Goal: Navigation & Orientation: Find specific page/section

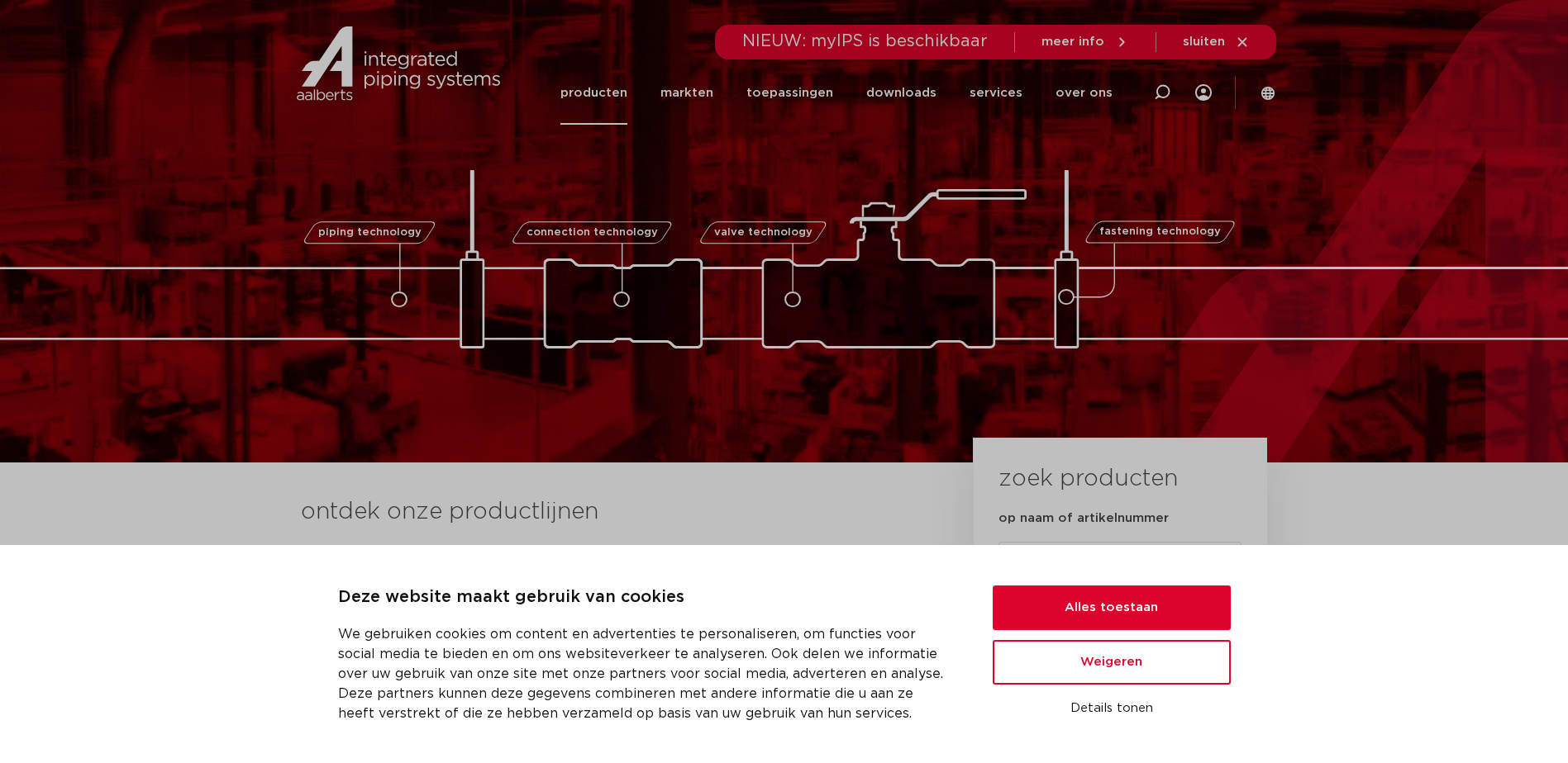
click at [615, 92] on link "producten" at bounding box center [593, 93] width 67 height 63
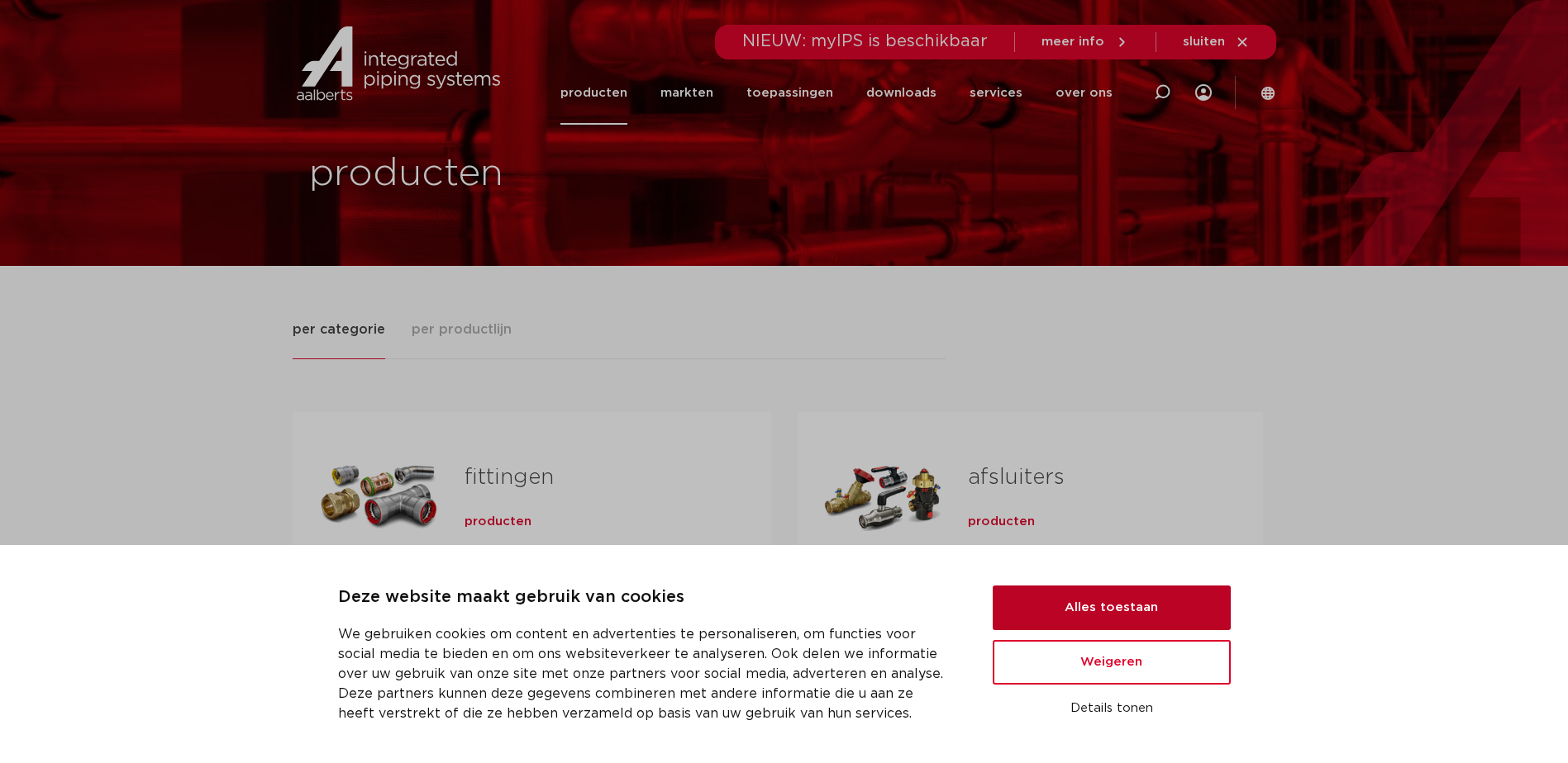
click at [1133, 606] on button "Alles toestaan" at bounding box center [1111, 608] width 238 height 45
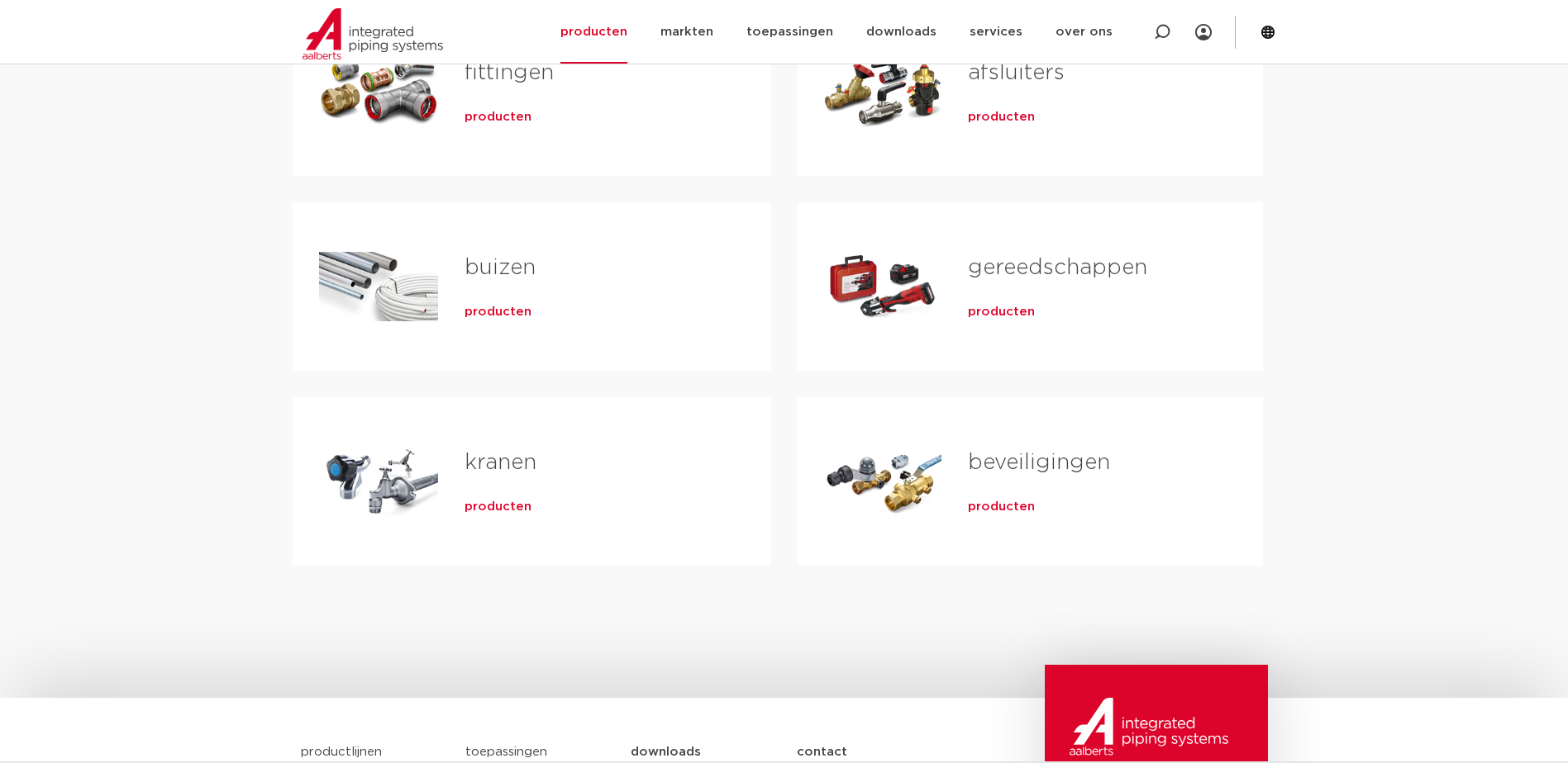
scroll to position [331, 0]
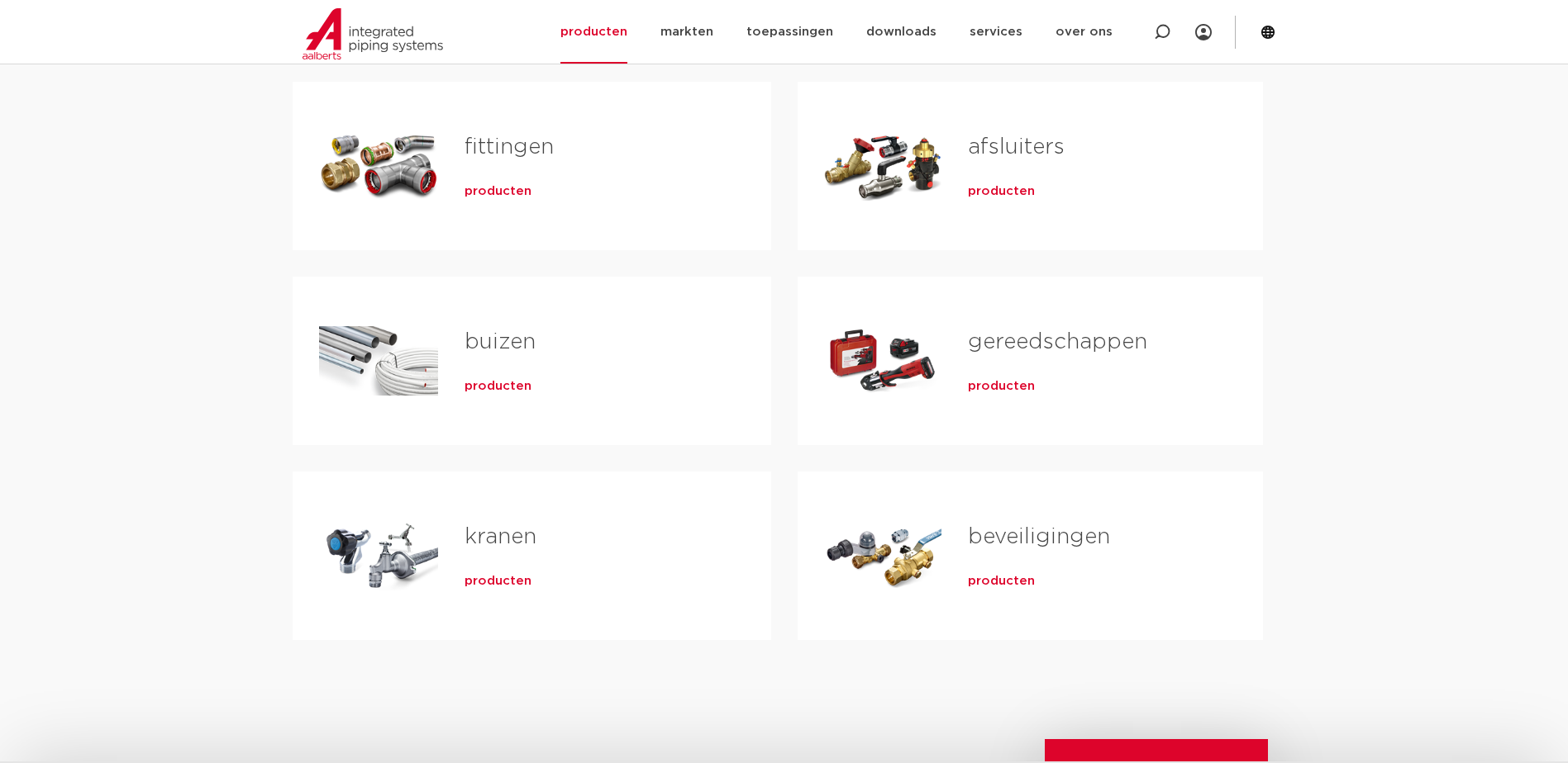
click at [480, 587] on span "producten" at bounding box center [498, 581] width 67 height 17
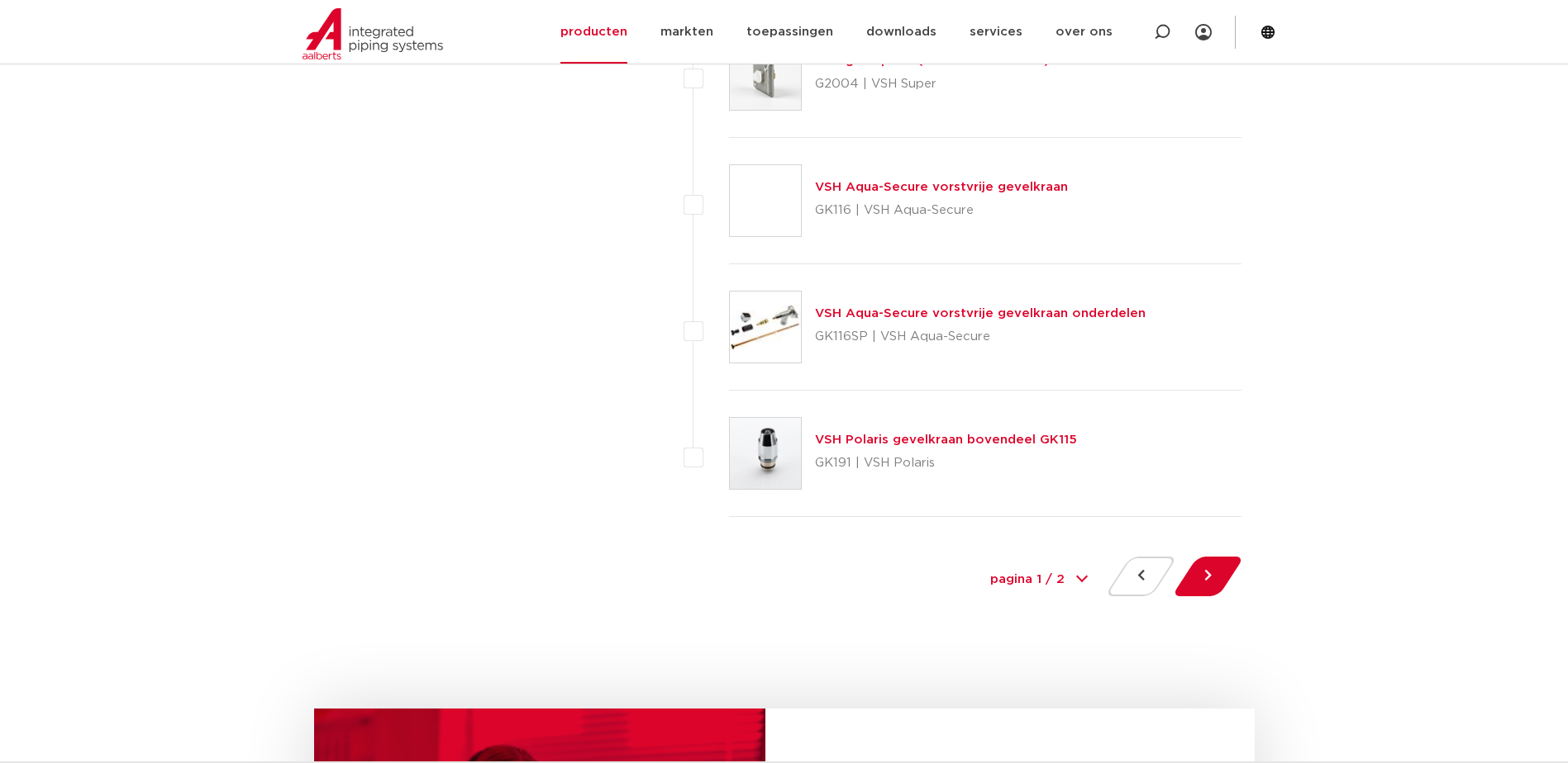
scroll to position [7434, 0]
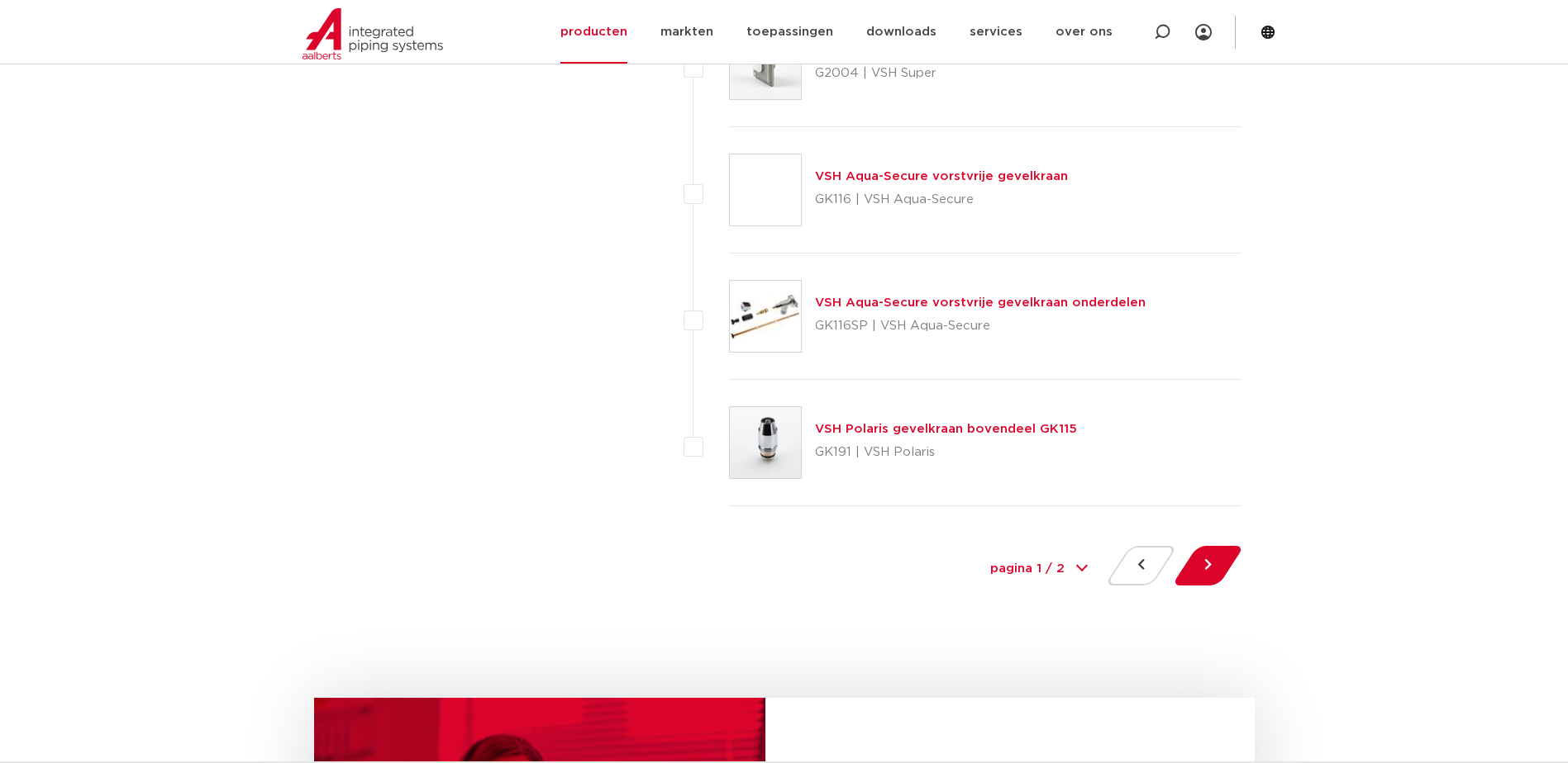
click at [1054, 570] on select "pagina 1 / 2 1 2" at bounding box center [1038, 570] width 124 height 37
select select "2"
click at [977, 551] on select "pagina 1 / 2 1 2" at bounding box center [1038, 570] width 124 height 37
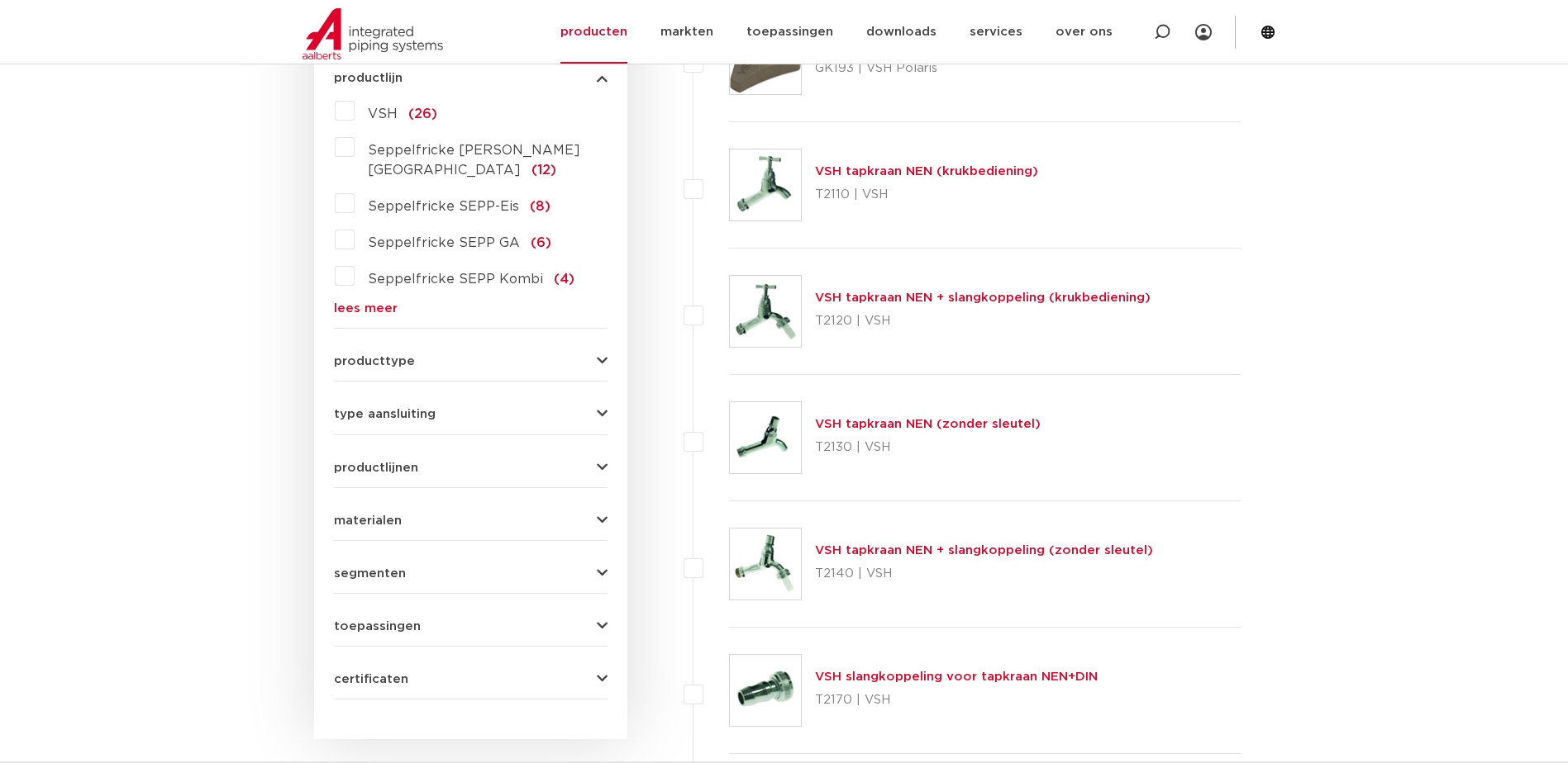
scroll to position [496, 0]
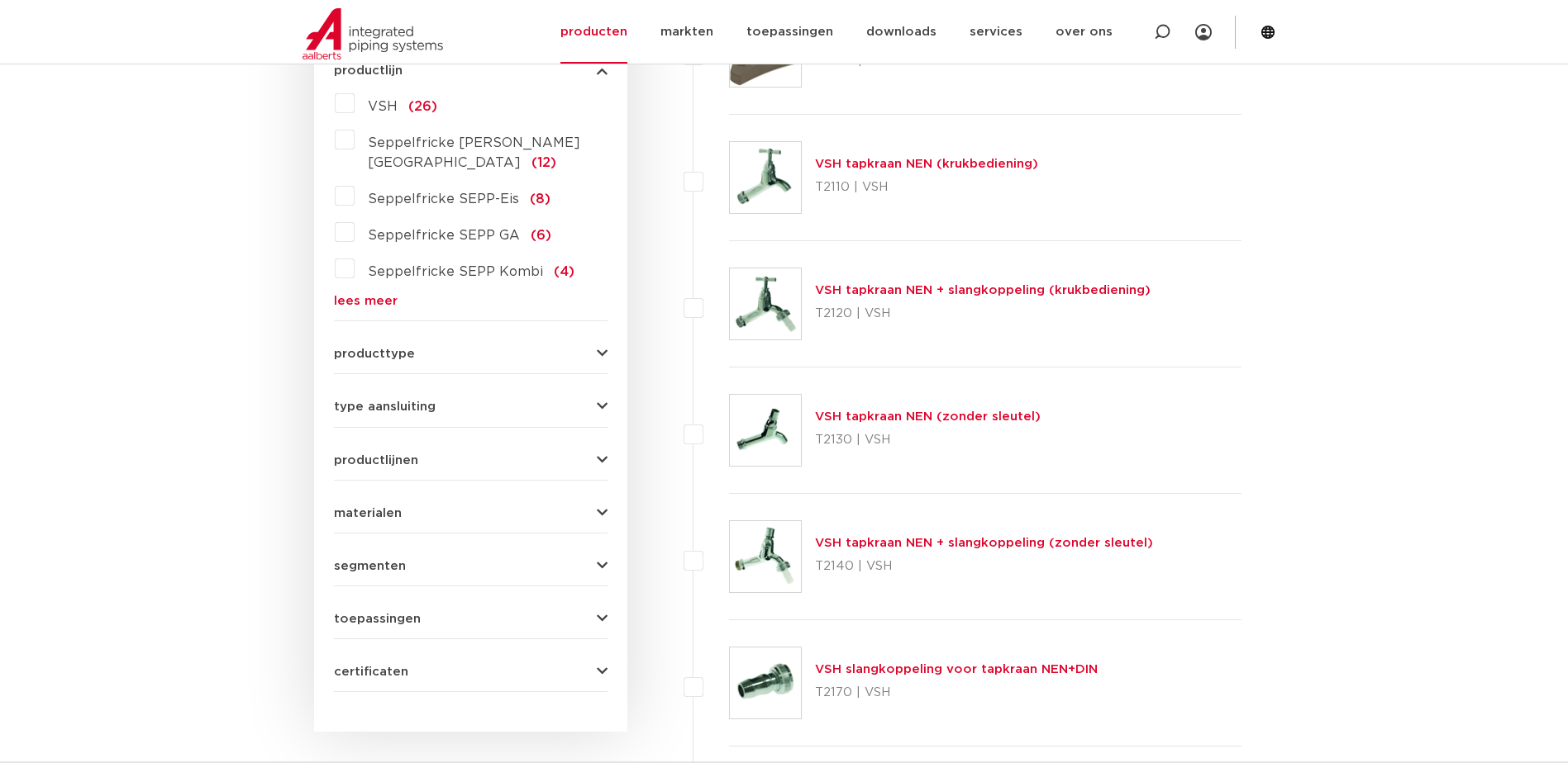
click at [599, 455] on icon "button" at bounding box center [602, 461] width 11 height 12
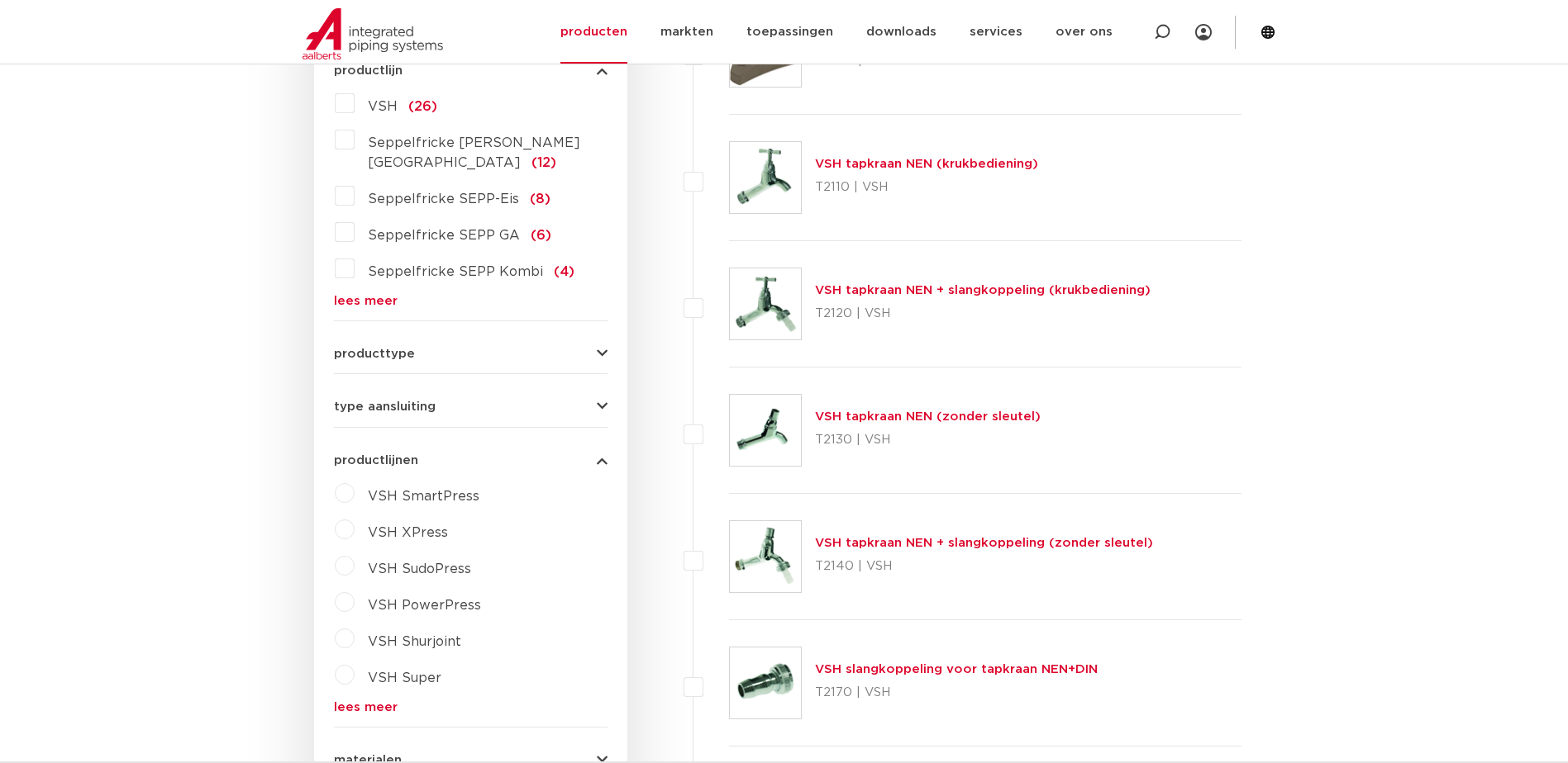
click at [603, 348] on icon "button" at bounding box center [602, 354] width 11 height 12
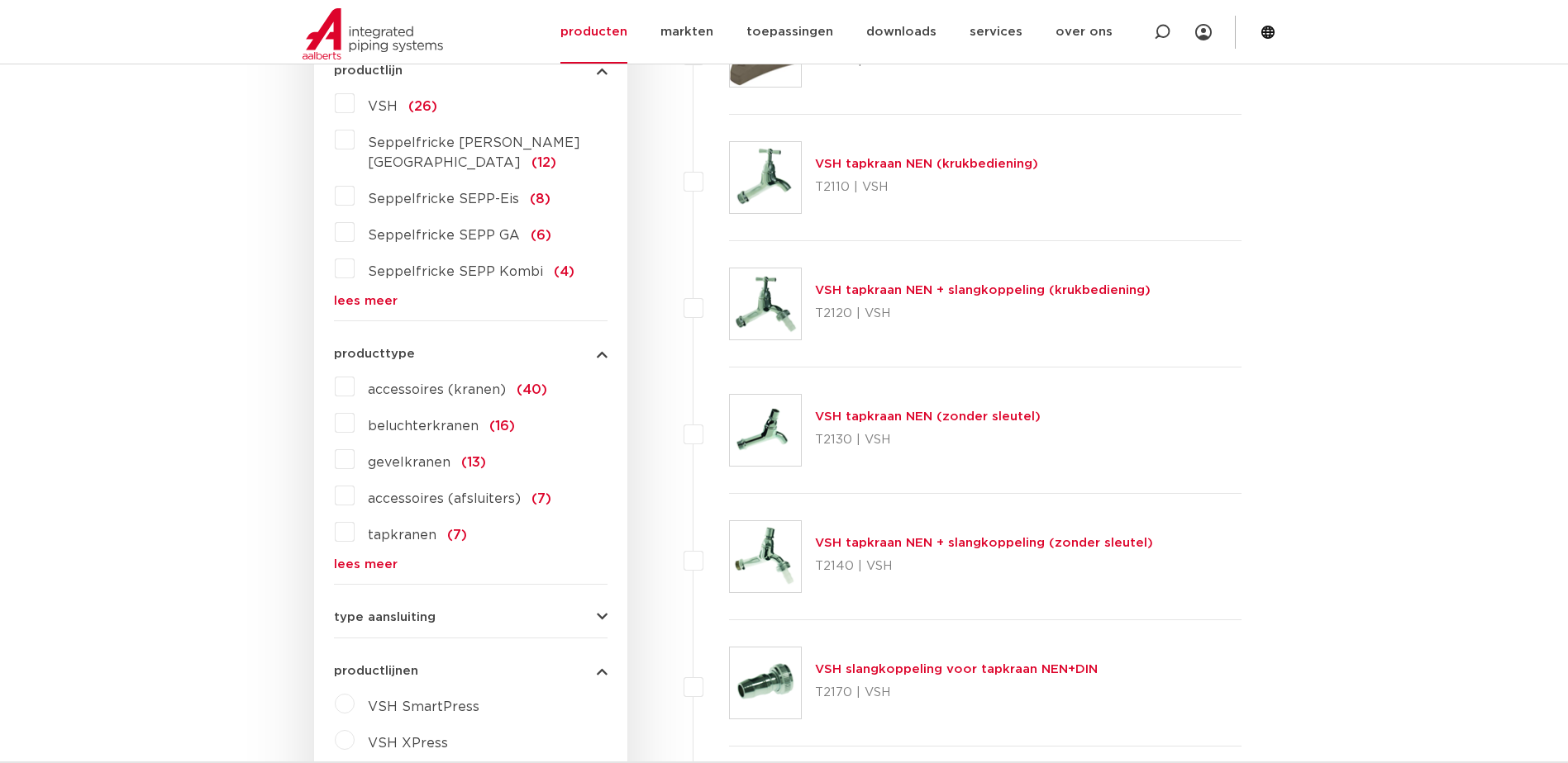
click at [355, 446] on label "gevelkranen (13)" at bounding box center [420, 459] width 131 height 27
click at [0, 0] on input "gevelkranen (13)" at bounding box center [0, 0] width 0 height 0
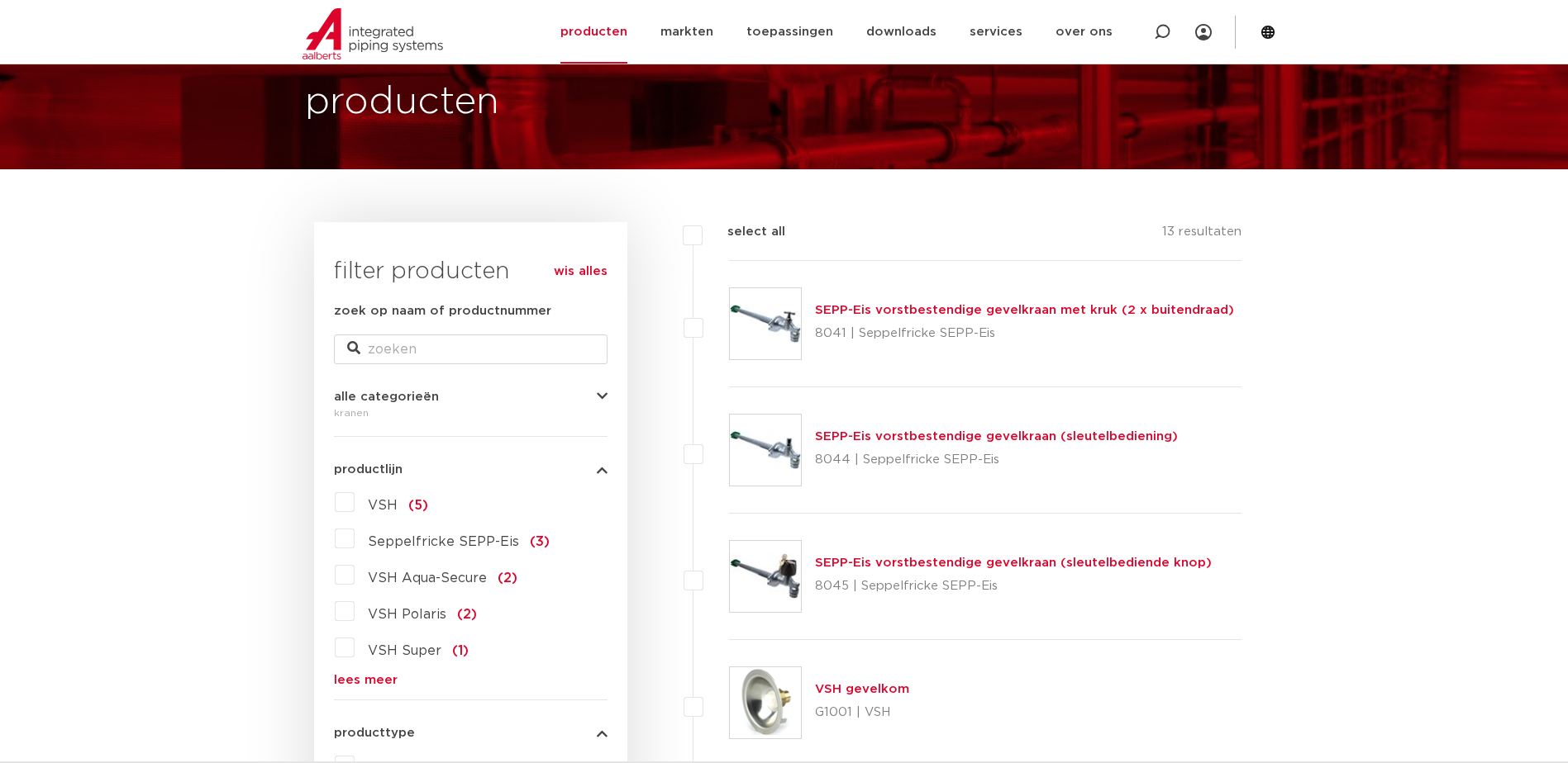
scroll to position [83, 0]
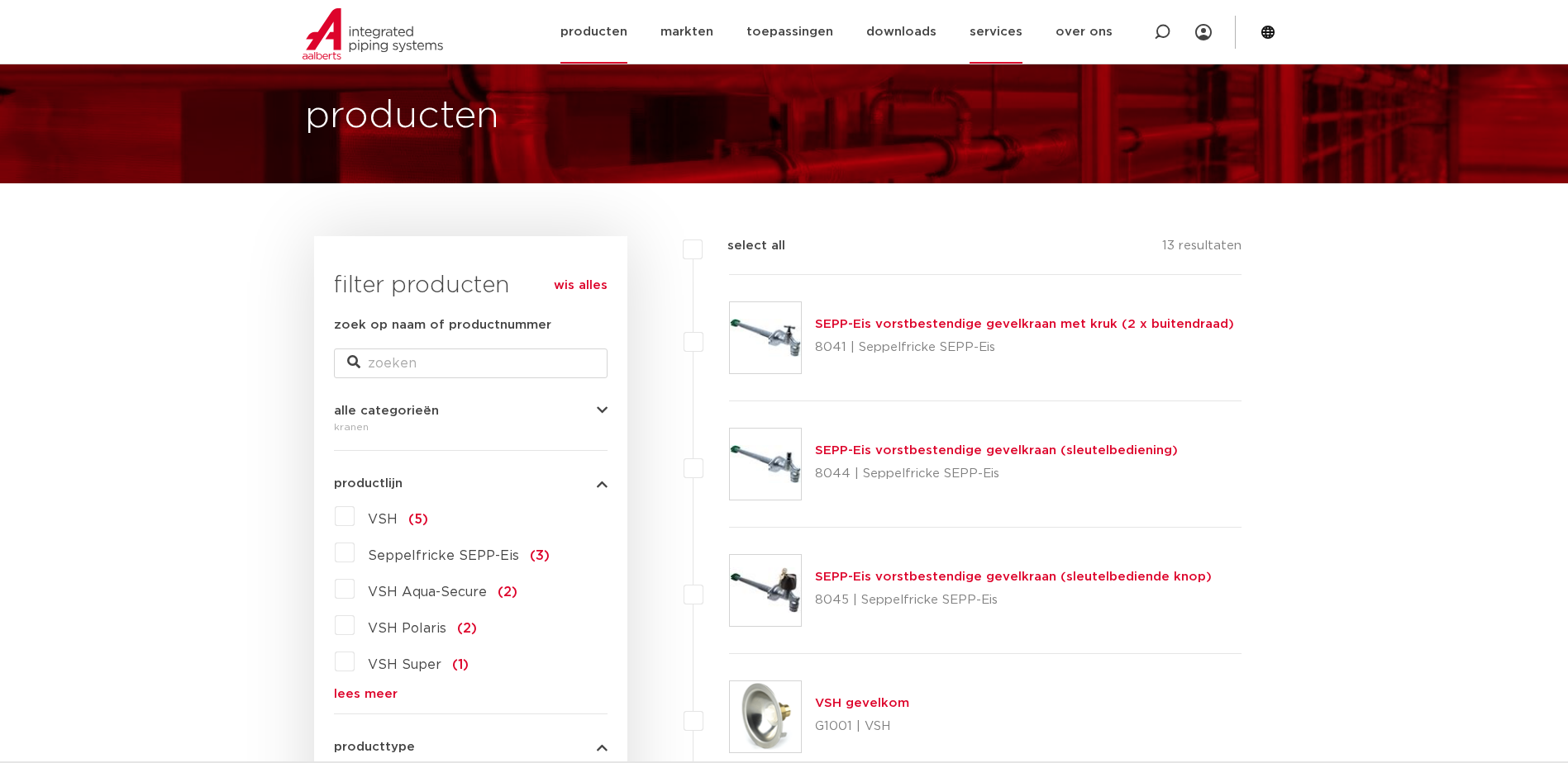
click at [996, 31] on link "services" at bounding box center [995, 31] width 53 height 63
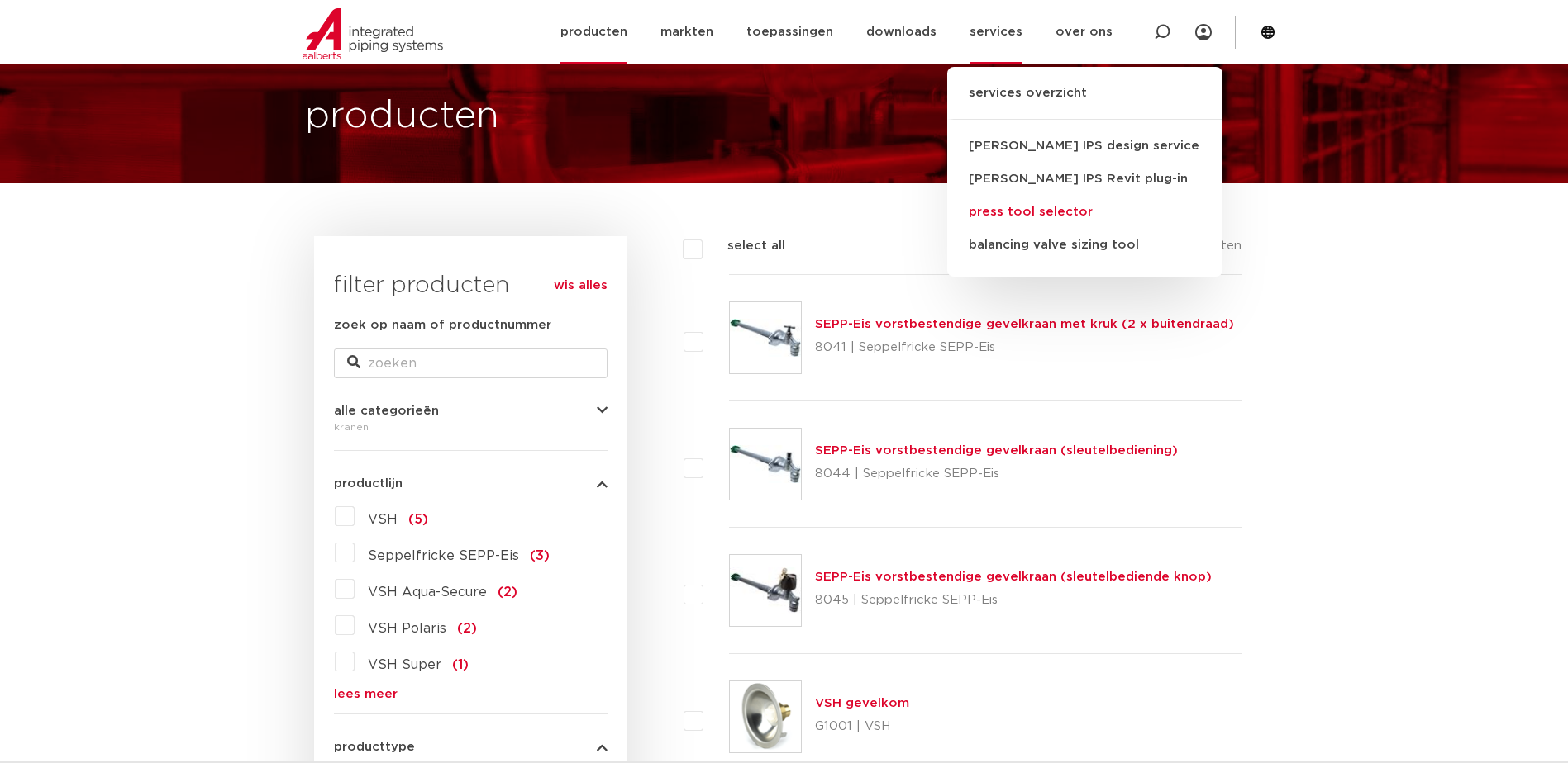
click at [1004, 217] on link "press tool selector" at bounding box center [1085, 212] width 276 height 33
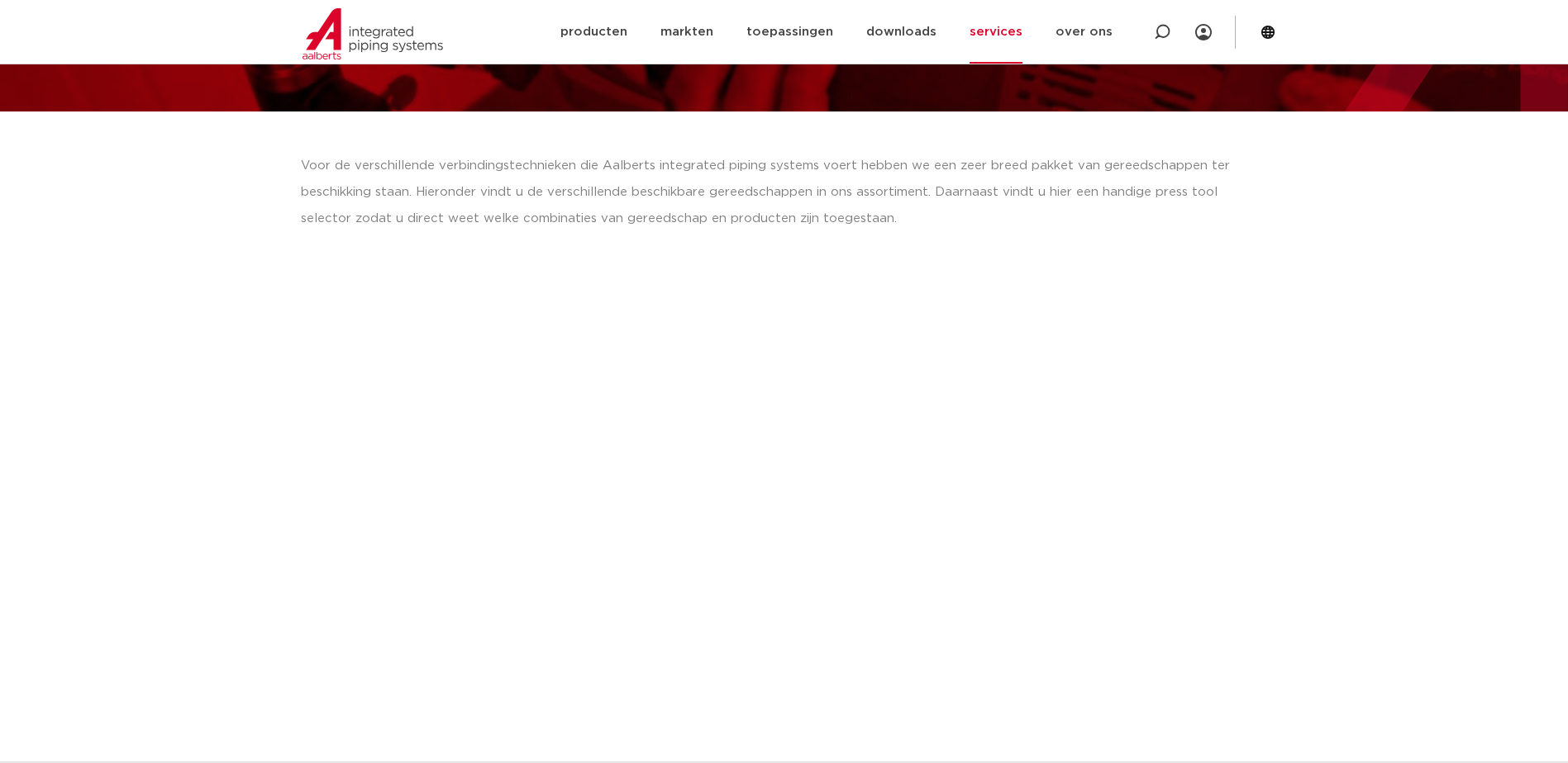
scroll to position [165, 0]
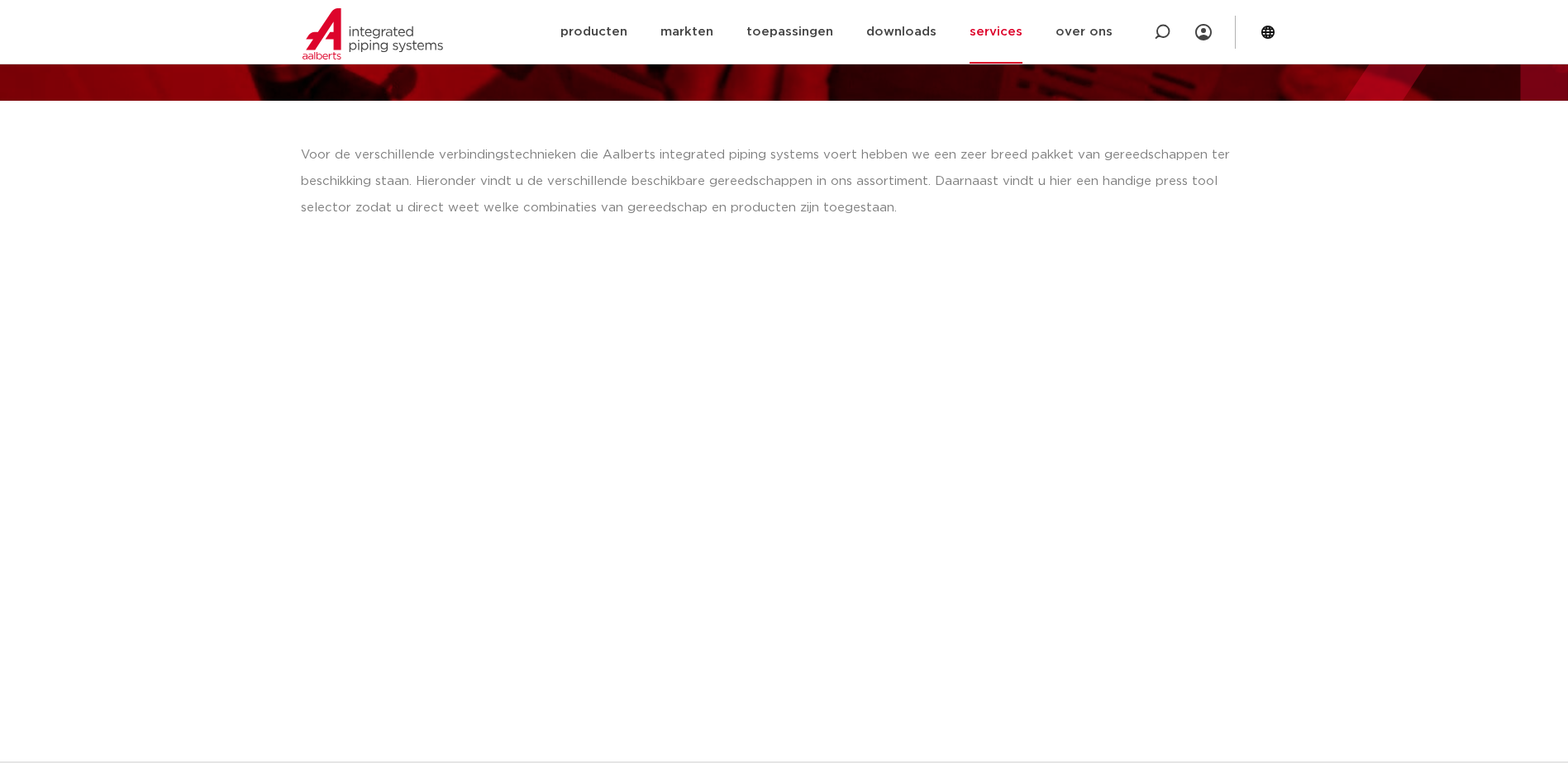
click at [996, 29] on link "services" at bounding box center [995, 31] width 53 height 63
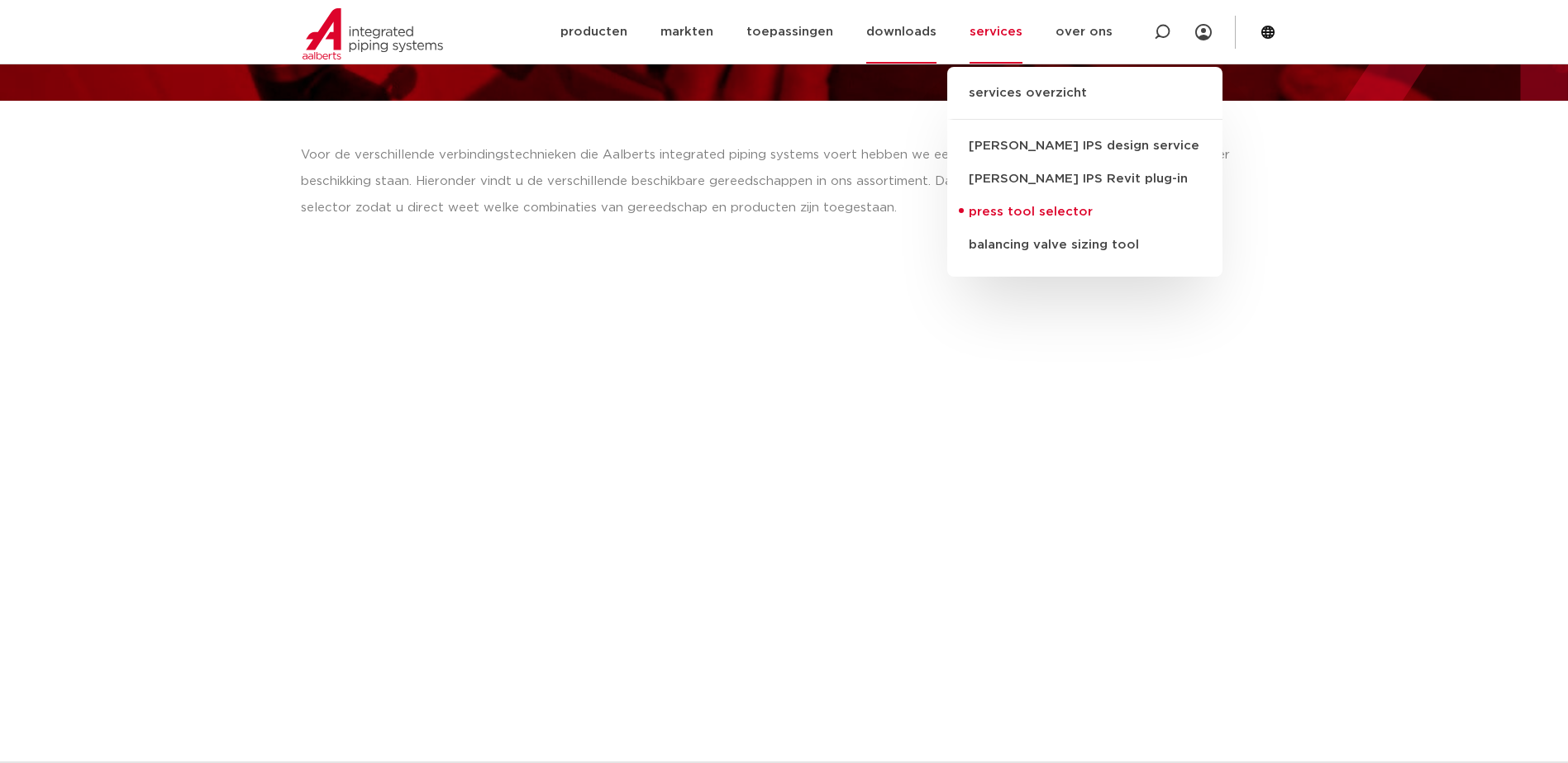
click at [888, 30] on link "downloads" at bounding box center [901, 31] width 70 height 63
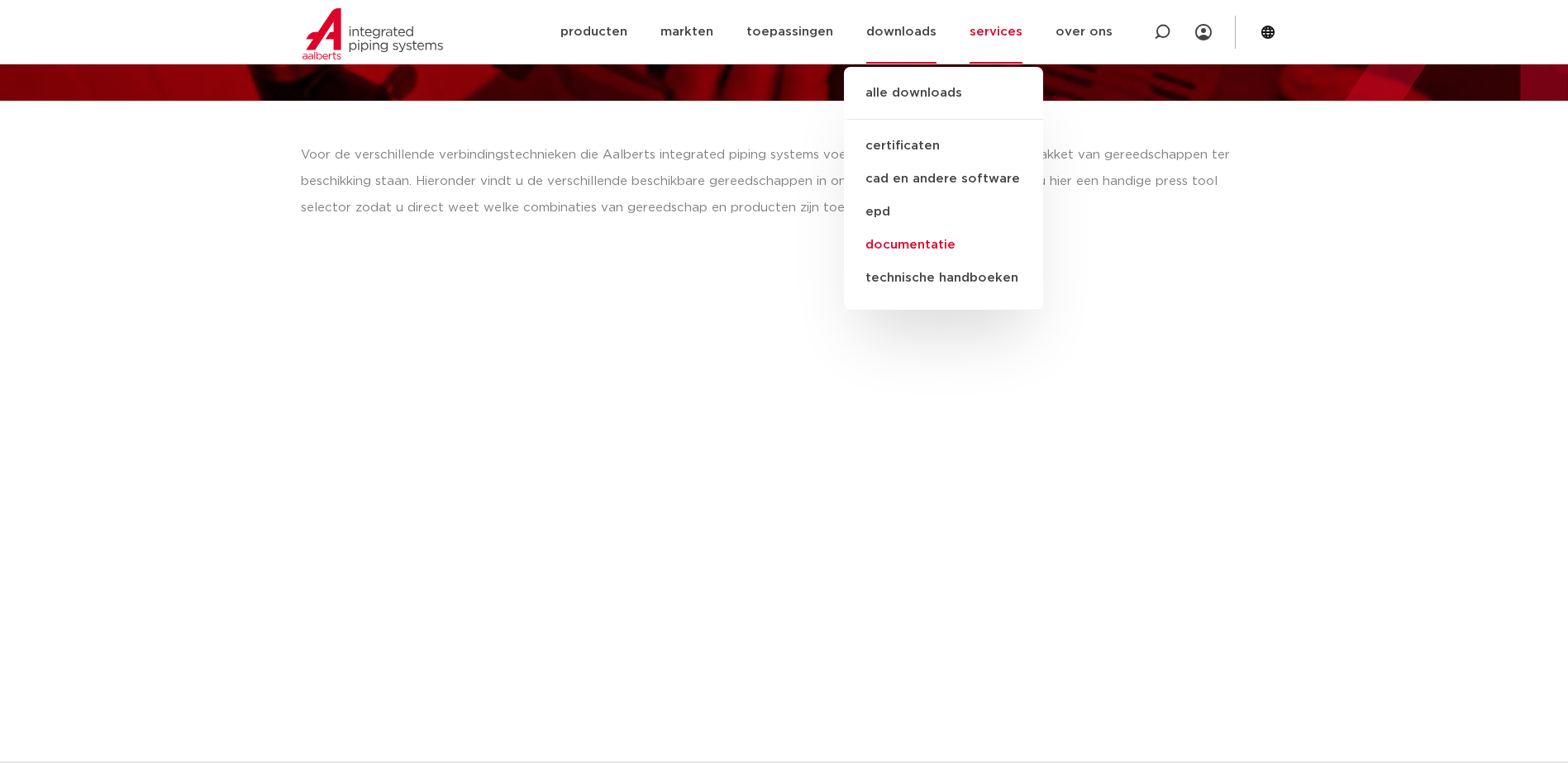
click at [915, 248] on link "documentatie" at bounding box center [943, 245] width 199 height 33
